Goal: Leave review/rating: Leave review/rating

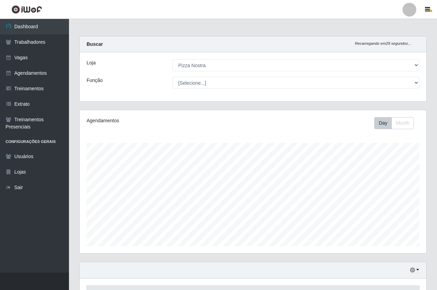
select select "337"
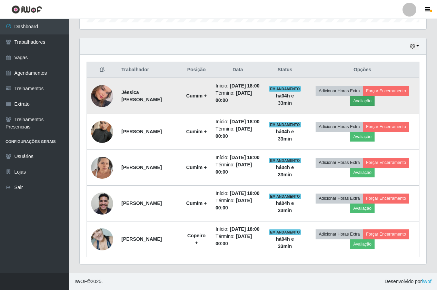
scroll to position [143, 346]
click at [373, 96] on button "Avaliação" at bounding box center [362, 101] width 24 height 10
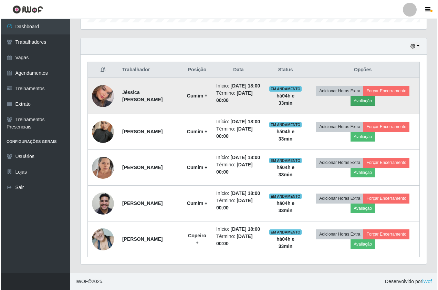
scroll to position [143, 343]
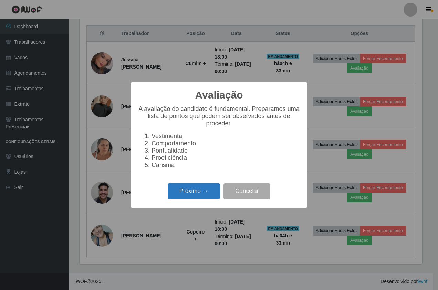
click at [200, 197] on button "Próximo →" at bounding box center [194, 191] width 52 height 16
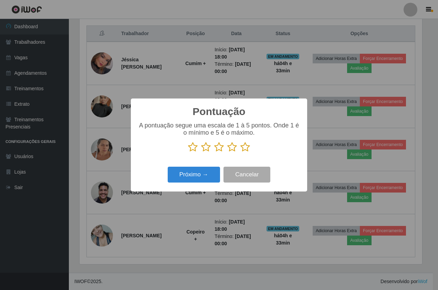
click at [244, 151] on icon at bounding box center [246, 147] width 10 height 10
click at [241, 152] on input "radio" at bounding box center [241, 152] width 0 height 0
click at [195, 176] on button "Próximo →" at bounding box center [194, 175] width 52 height 16
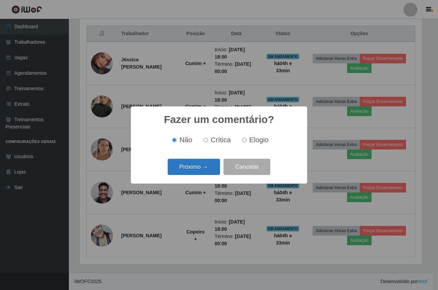
click at [190, 172] on button "Próximo →" at bounding box center [194, 167] width 52 height 16
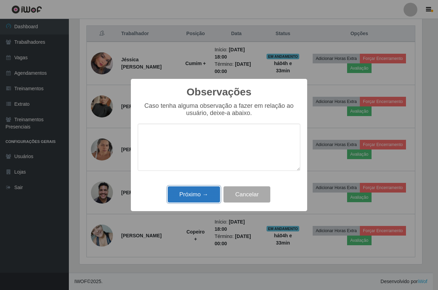
click at [195, 199] on button "Próximo →" at bounding box center [194, 194] width 52 height 16
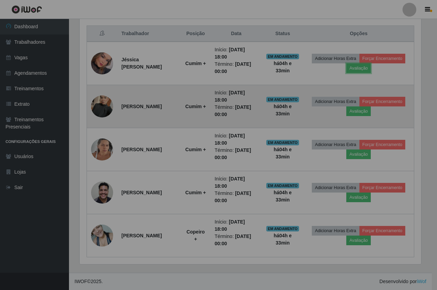
scroll to position [143, 346]
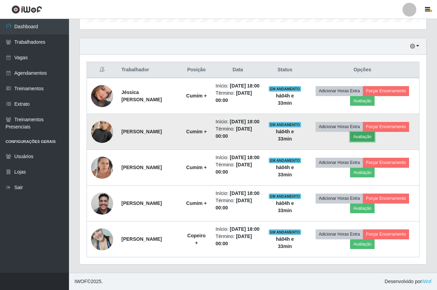
click at [360, 132] on button "Avaliação" at bounding box center [362, 137] width 24 height 10
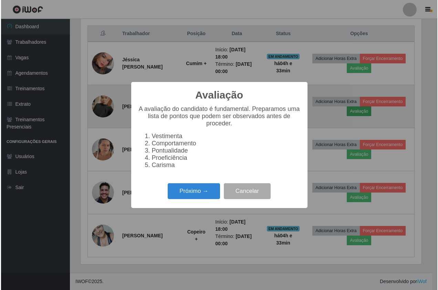
scroll to position [143, 343]
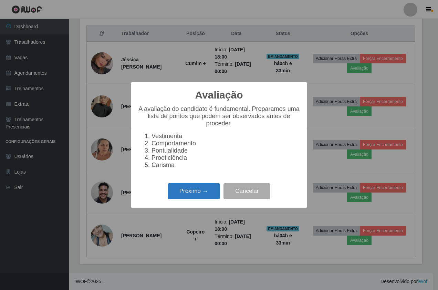
click at [183, 197] on button "Próximo →" at bounding box center [194, 191] width 52 height 16
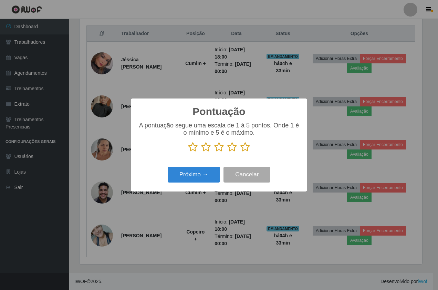
click at [244, 147] on icon at bounding box center [246, 147] width 10 height 10
click at [241, 152] on input "radio" at bounding box center [241, 152] width 0 height 0
click at [215, 173] on button "Próximo →" at bounding box center [194, 175] width 52 height 16
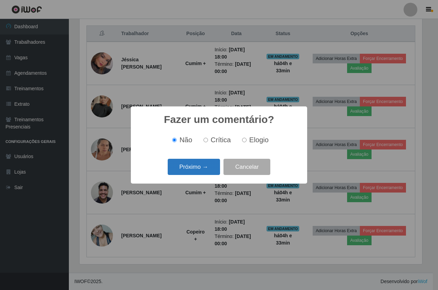
click at [179, 173] on button "Próximo →" at bounding box center [194, 167] width 52 height 16
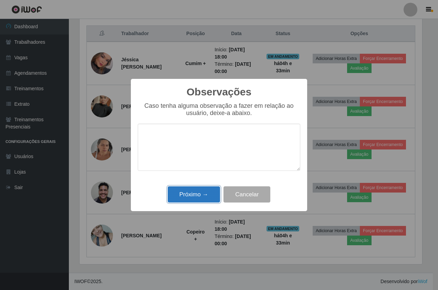
click at [204, 196] on button "Próximo →" at bounding box center [194, 194] width 52 height 16
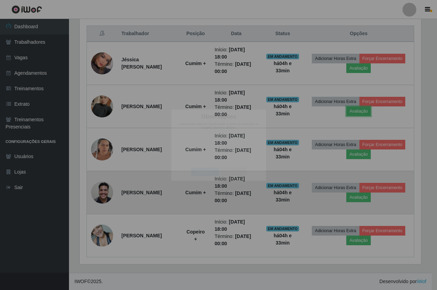
scroll to position [143, 346]
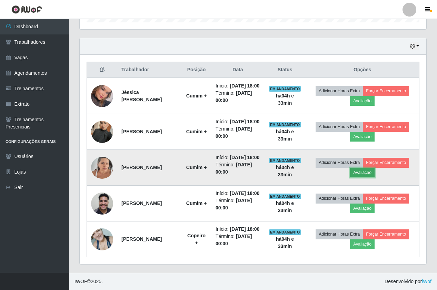
click at [358, 168] on button "Avaliação" at bounding box center [362, 173] width 24 height 10
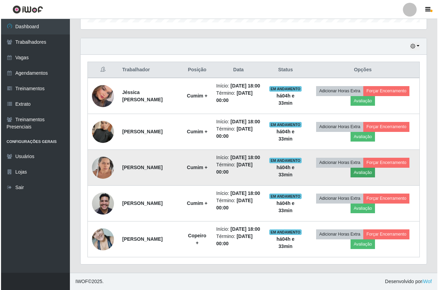
scroll to position [143, 343]
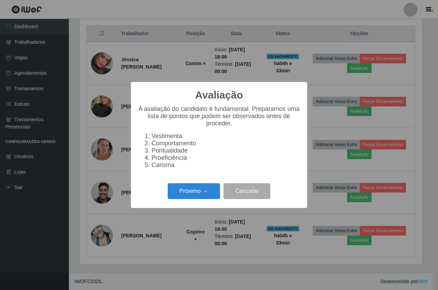
click at [218, 183] on div "Avaliação × A avaliação do candidato é fundamental. Preparamos uma lista de pon…" at bounding box center [219, 145] width 176 height 126
click at [212, 187] on button "Próximo →" at bounding box center [194, 191] width 52 height 16
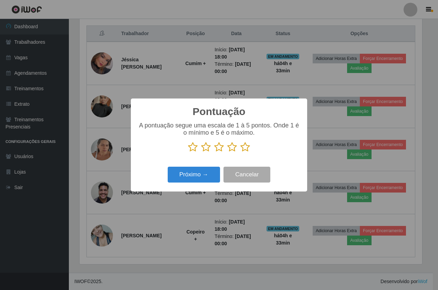
click at [245, 152] on icon at bounding box center [246, 147] width 10 height 10
click at [241, 152] on input "radio" at bounding box center [241, 152] width 0 height 0
click at [207, 178] on button "Próximo →" at bounding box center [194, 175] width 52 height 16
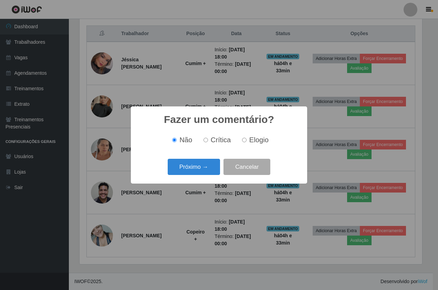
click at [207, 178] on div "Fazer um comentário? × Não Crítica Elogio Próximo → Cancelar" at bounding box center [219, 145] width 176 height 77
click at [200, 172] on button "Próximo →" at bounding box center [194, 167] width 52 height 16
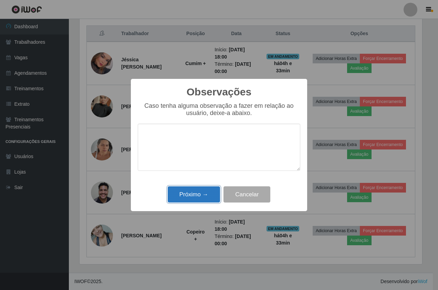
click at [199, 193] on button "Próximo →" at bounding box center [194, 194] width 52 height 16
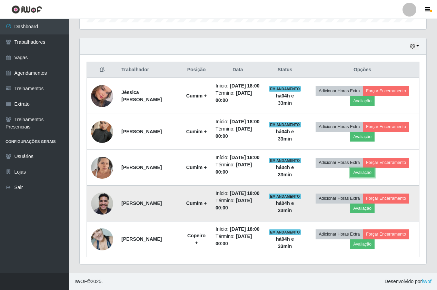
scroll to position [143, 346]
click at [372, 204] on button "Avaliação" at bounding box center [362, 209] width 24 height 10
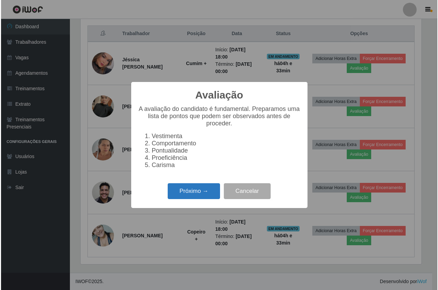
scroll to position [143, 343]
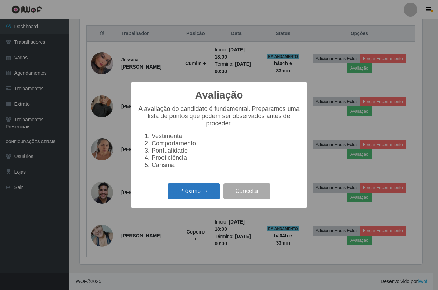
click at [179, 195] on button "Próximo →" at bounding box center [194, 191] width 52 height 16
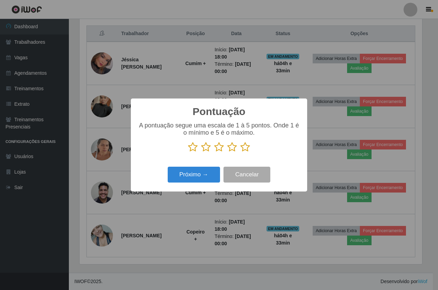
scroll to position [344576, 344376]
click at [244, 150] on icon at bounding box center [246, 147] width 10 height 10
click at [241, 152] on input "radio" at bounding box center [241, 152] width 0 height 0
click at [196, 187] on div "Pontuação × A pontuação segue uma escala de 1 à 5 pontos. Onde 1 é o mínimo e 5…" at bounding box center [219, 145] width 176 height 93
click at [205, 170] on button "Próximo →" at bounding box center [194, 175] width 52 height 16
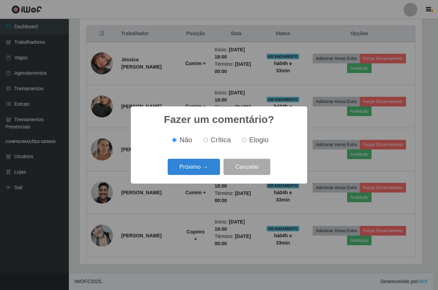
click at [203, 159] on div "Próximo → Cancelar" at bounding box center [219, 167] width 163 height 20
click at [204, 169] on button "Próximo →" at bounding box center [194, 167] width 52 height 16
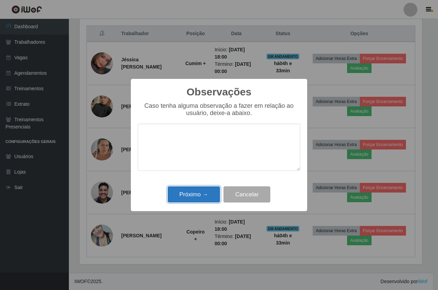
click at [204, 190] on button "Próximo →" at bounding box center [194, 194] width 52 height 16
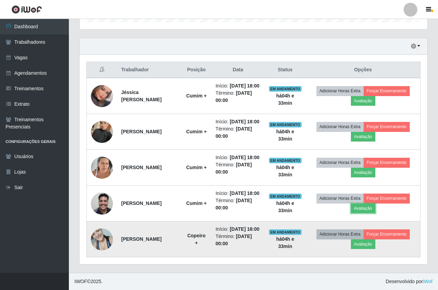
scroll to position [143, 346]
click at [369, 240] on button "Avaliação" at bounding box center [362, 245] width 24 height 10
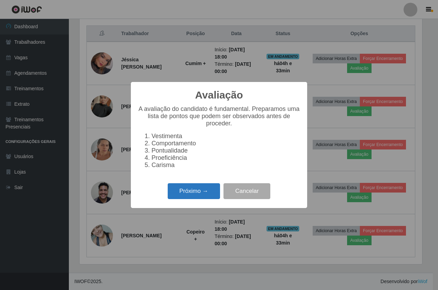
click at [198, 193] on button "Próximo →" at bounding box center [194, 191] width 52 height 16
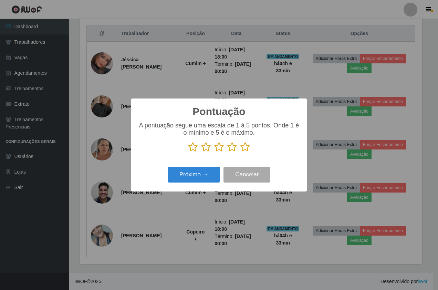
scroll to position [344576, 344376]
click at [241, 149] on icon at bounding box center [246, 147] width 10 height 10
click at [241, 152] on input "radio" at bounding box center [241, 152] width 0 height 0
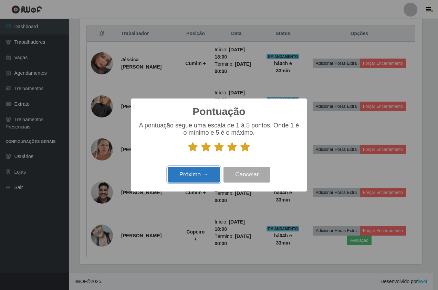
click at [213, 176] on button "Próximo →" at bounding box center [194, 175] width 52 height 16
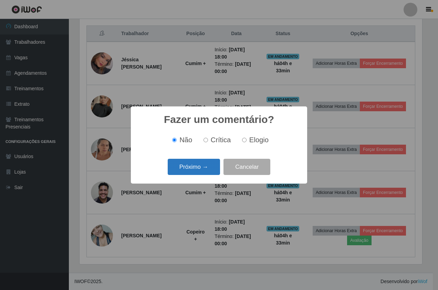
click at [205, 171] on button "Próximo →" at bounding box center [194, 167] width 52 height 16
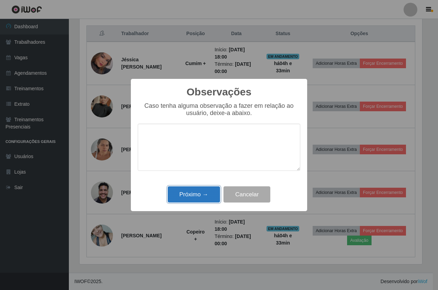
click at [195, 196] on button "Próximo →" at bounding box center [194, 194] width 52 height 16
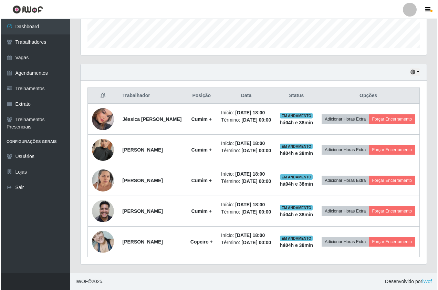
scroll to position [224, 0]
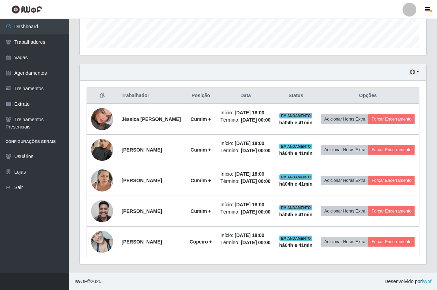
click at [346, 64] on div "Hoje 1 dia 3 dias 1 Semana Não encerrados" at bounding box center [253, 72] width 346 height 17
click at [128, 290] on html "Perfil Alterar Senha Sair Dashboard Trabalhadores Vagas Agendamentos Treinament…" at bounding box center [218, 46] width 437 height 488
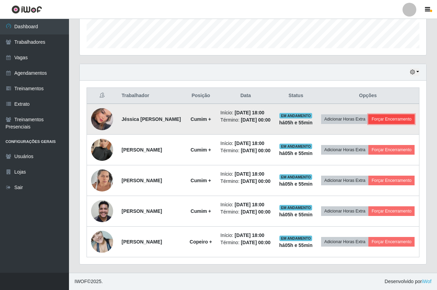
click at [386, 114] on button "Forçar Encerramento" at bounding box center [391, 119] width 46 height 10
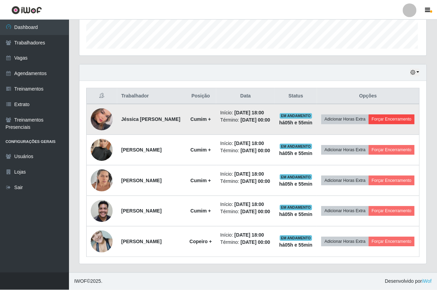
scroll to position [143, 343]
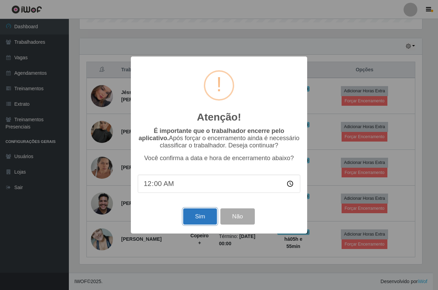
click at [194, 215] on button "Sim" at bounding box center [199, 217] width 33 height 16
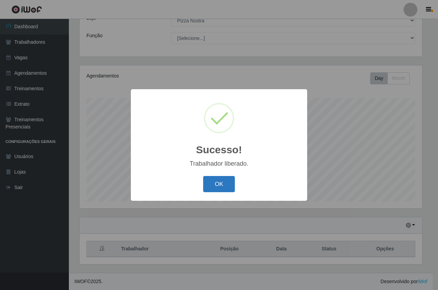
click at [224, 185] on button "OK" at bounding box center [219, 184] width 32 height 16
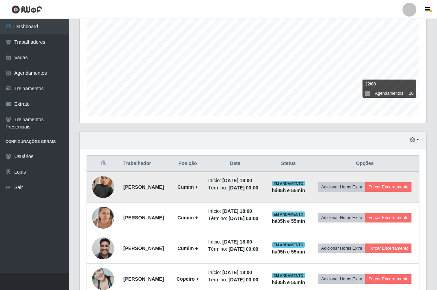
scroll to position [188, 0]
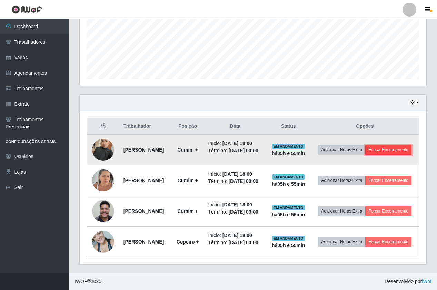
click at [367, 145] on button "Forçar Encerramento" at bounding box center [388, 150] width 46 height 10
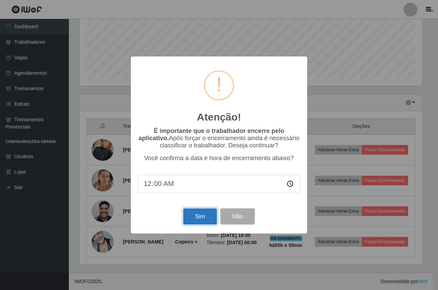
click at [194, 215] on button "Sim" at bounding box center [199, 217] width 33 height 16
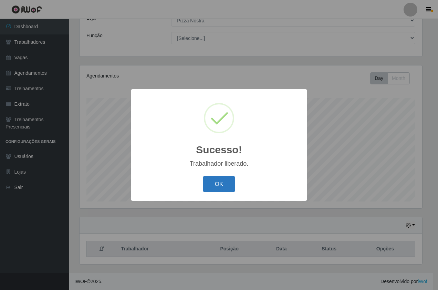
click at [222, 184] on button "OK" at bounding box center [219, 184] width 32 height 16
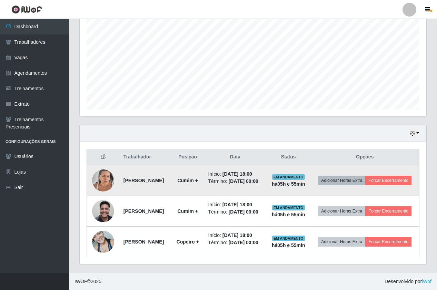
scroll to position [152, 0]
click at [369, 176] on button "Forçar Encerramento" at bounding box center [388, 181] width 46 height 10
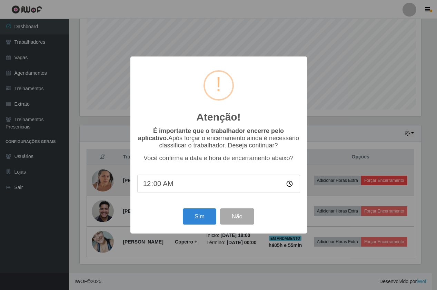
scroll to position [143, 343]
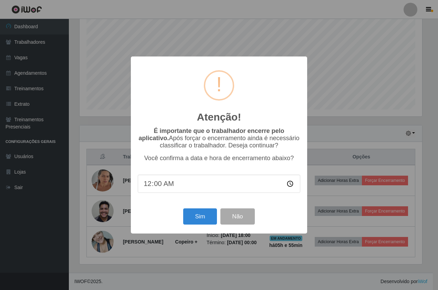
click at [217, 214] on div "Sim Não" at bounding box center [219, 217] width 163 height 20
click at [205, 213] on button "Sim" at bounding box center [199, 217] width 33 height 16
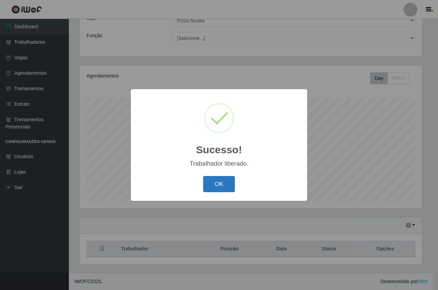
click at [217, 177] on button "OK" at bounding box center [219, 184] width 32 height 16
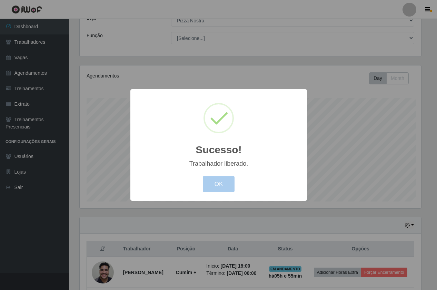
scroll to position [0, 0]
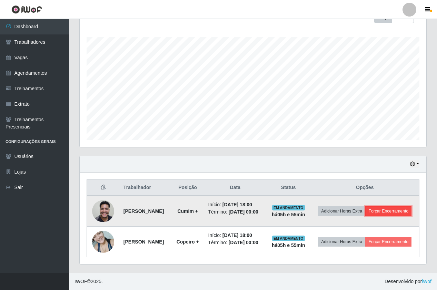
click at [365, 210] on button "Forçar Encerramento" at bounding box center [388, 211] width 46 height 10
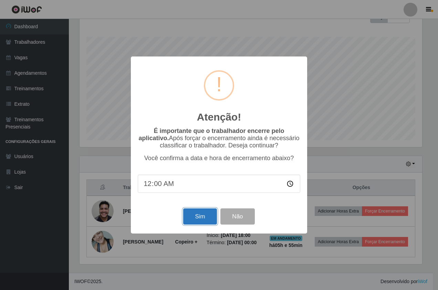
click at [200, 214] on button "Sim" at bounding box center [199, 217] width 33 height 16
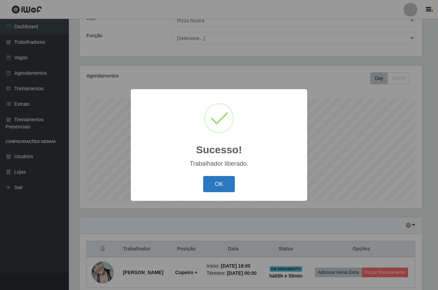
click at [219, 183] on button "OK" at bounding box center [219, 184] width 32 height 16
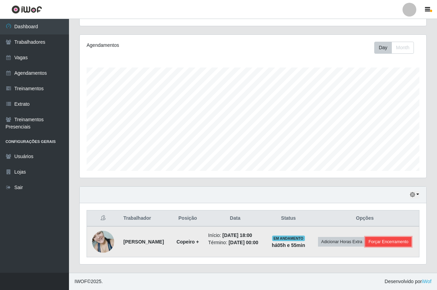
click at [365, 245] on button "Forçar Encerramento" at bounding box center [388, 242] width 46 height 10
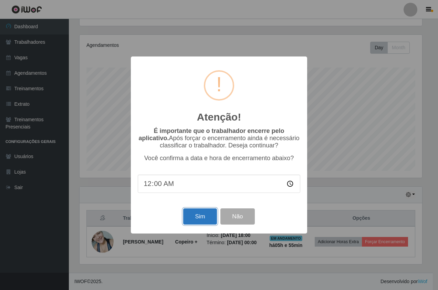
click at [188, 213] on button "Sim" at bounding box center [199, 217] width 33 height 16
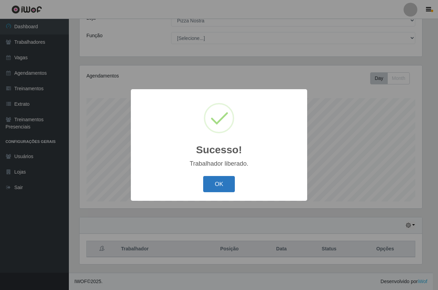
click at [231, 184] on button "OK" at bounding box center [219, 184] width 32 height 16
